Goal: Find specific page/section: Find specific page/section

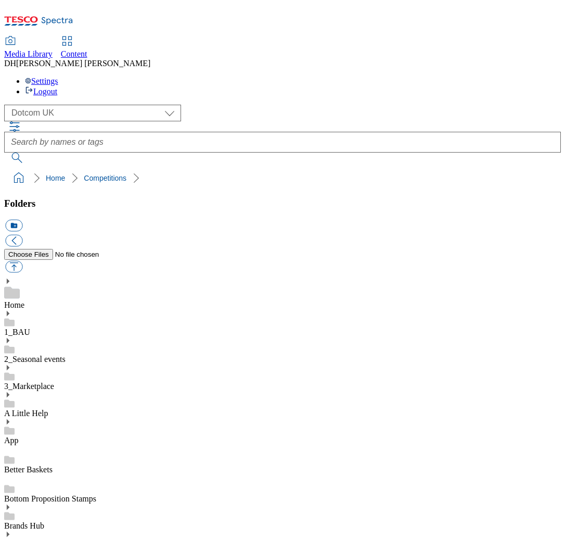
select select "flare-homepage"
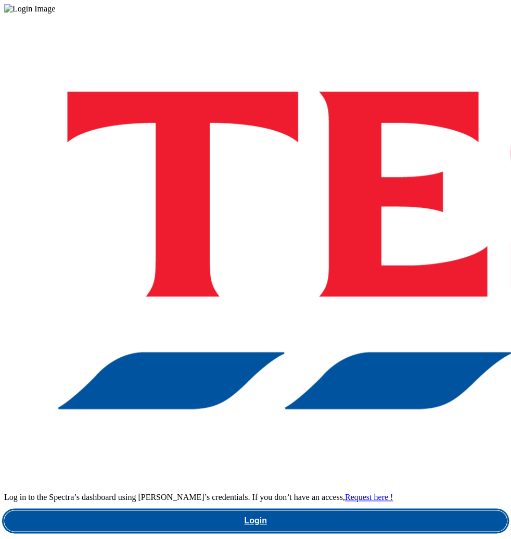
click at [288, 510] on link "Login" at bounding box center [255, 520] width 503 height 21
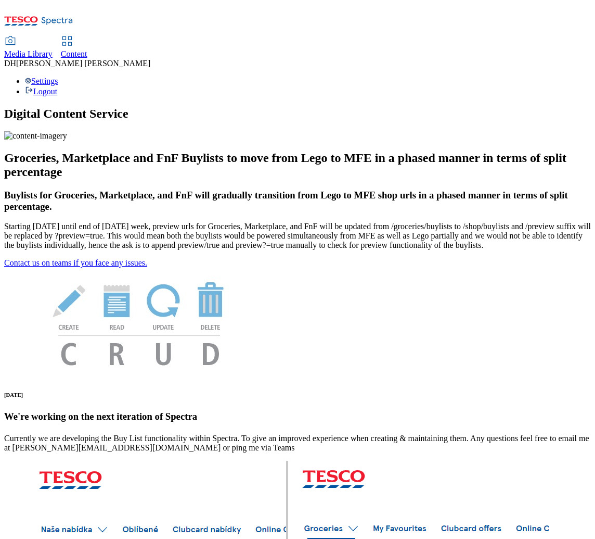
click at [53, 49] on span "Media Library" at bounding box center [28, 53] width 48 height 9
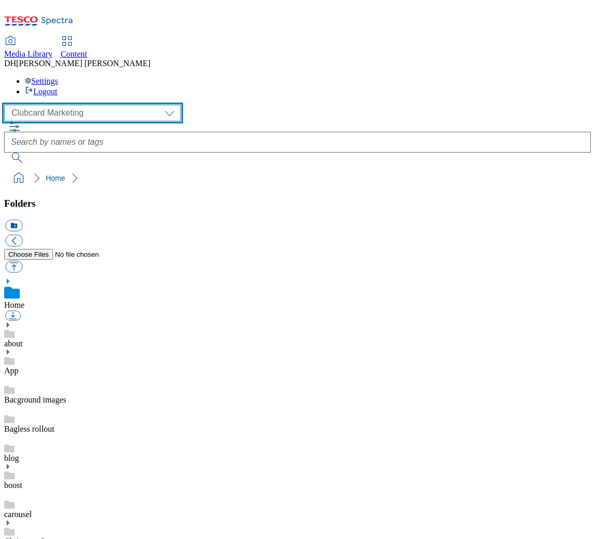
click at [77, 105] on select "Clubcard Marketing Demo Dotcom UK Emails GHS Marketing UK GHS Product UK GHS RO…" at bounding box center [92, 113] width 177 height 17
select select "flare-ghs-mktg"
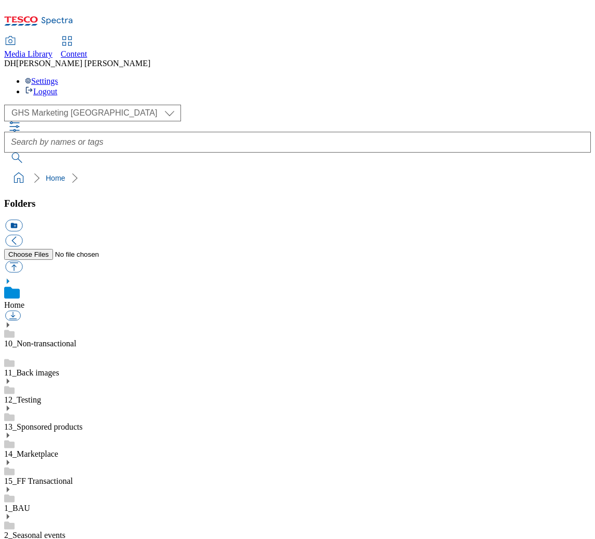
click at [11, 486] on icon at bounding box center [7, 489] width 7 height 7
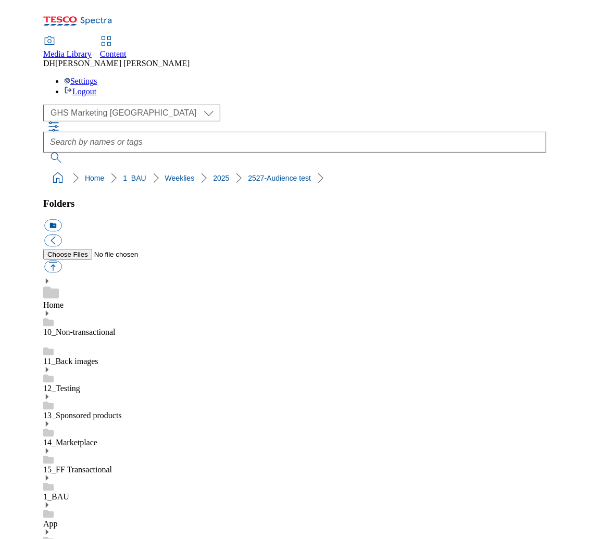
scroll to position [25, 0]
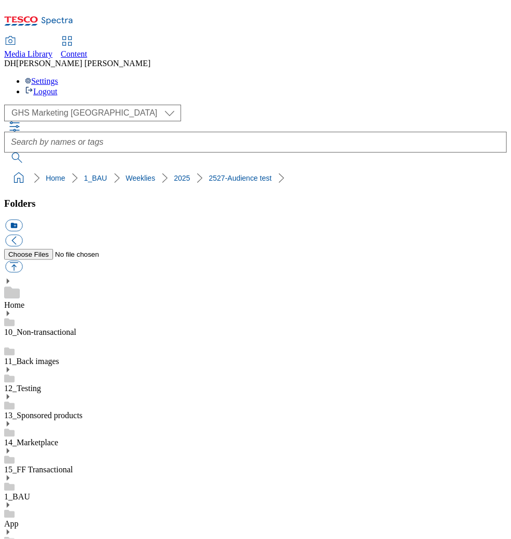
drag, startPoint x: 12, startPoint y: 351, endPoint x: 41, endPoint y: 345, distance: 28.7
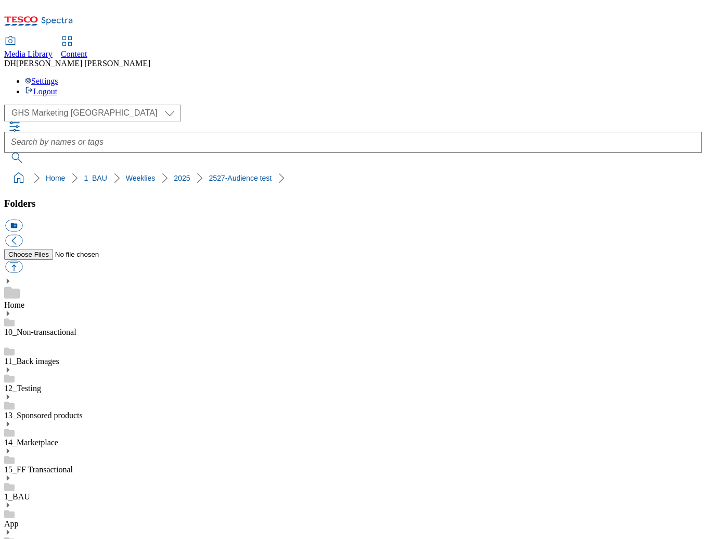
scroll to position [0, 0]
